Goal: Information Seeking & Learning: Find contact information

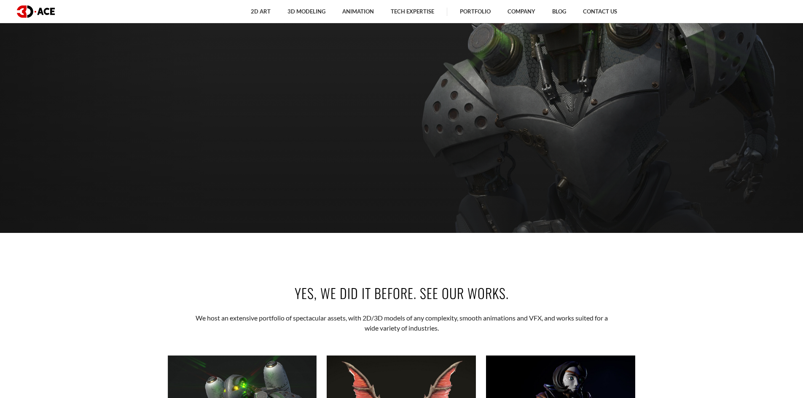
scroll to position [38, 0]
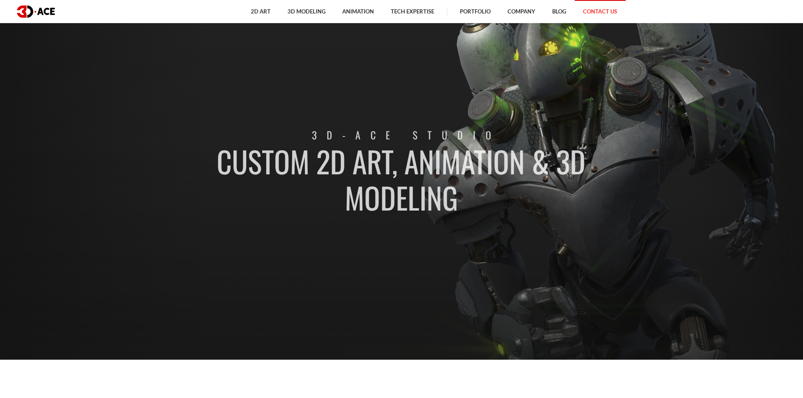
click at [588, 17] on link "Contact Us" at bounding box center [599, 11] width 51 height 23
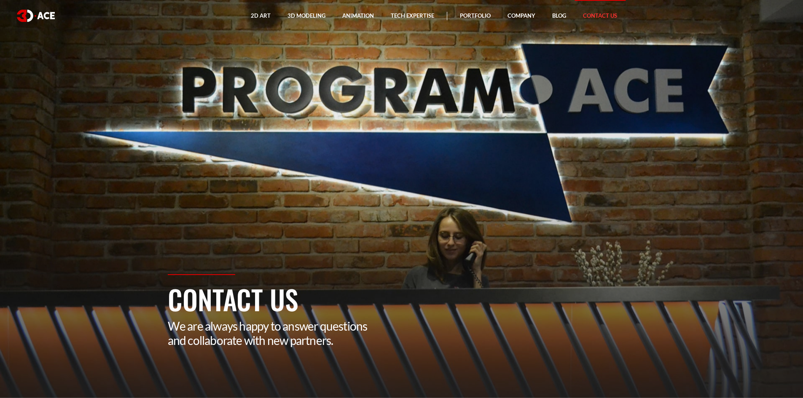
click at [305, 131] on section "Contact Us We are always happy to answer questions and collaborate with new par…" at bounding box center [401, 199] width 803 height 398
click at [283, 261] on section "Contact Us We are always happy to answer questions and collaborate with new par…" at bounding box center [401, 199] width 803 height 398
click at [189, 298] on h1 "Contact Us" at bounding box center [402, 299] width 468 height 40
click at [292, 351] on div "Contact Us We are always happy to answer questions and collaborate with new par…" at bounding box center [401, 336] width 480 height 124
click at [349, 335] on div "Contact Us We are always happy to answer questions and collaborate with new par…" at bounding box center [401, 336] width 480 height 124
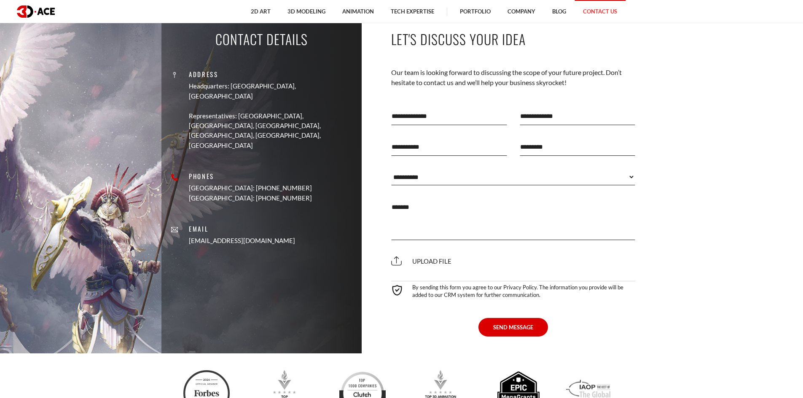
scroll to position [412, 0]
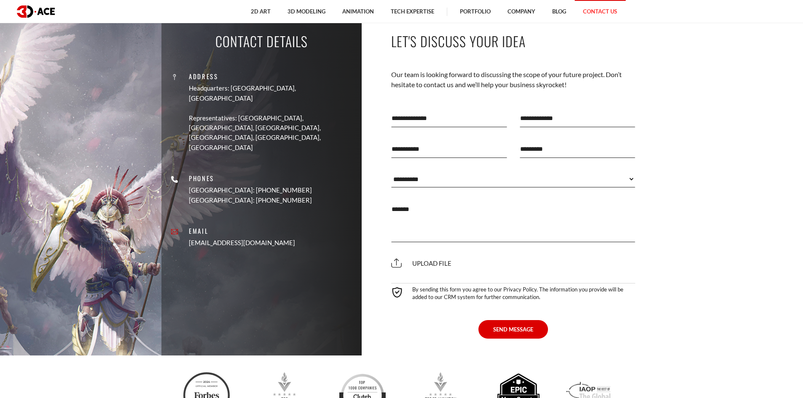
drag, startPoint x: 283, startPoint y: 213, endPoint x: 205, endPoint y: 213, distance: 78.4
click at [209, 213] on div "Address Headquarters: Nicosia, Cyprus Representatives: USA, Canada, UAE, German…" at bounding box center [261, 156] width 187 height 198
click at [205, 226] on div "Email contact@3d-ace.com" at bounding box center [231, 237] width 127 height 22
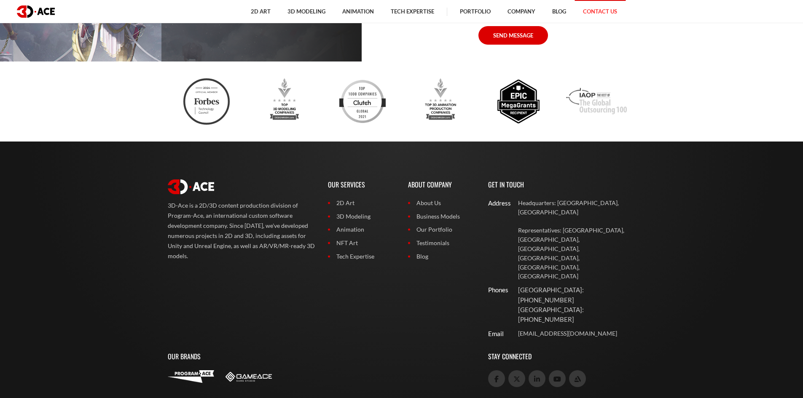
scroll to position [712, 0]
